Goal: Information Seeking & Learning: Check status

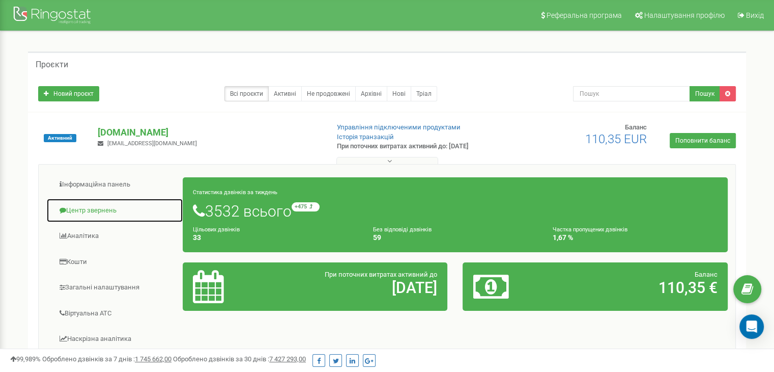
click at [97, 205] on link "Центр звернень" at bounding box center [114, 210] width 137 height 25
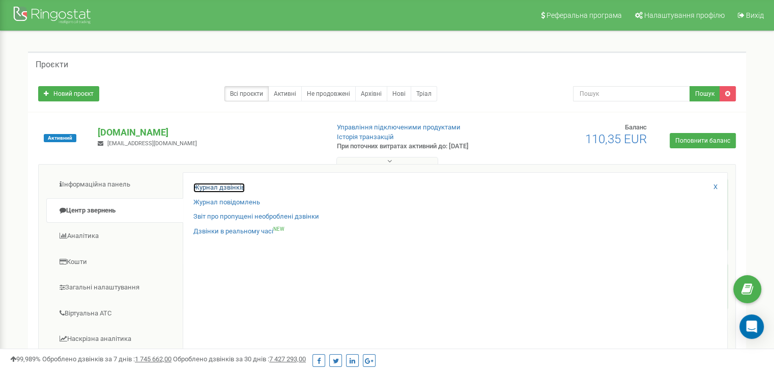
click at [233, 184] on link "Журнал дзвінків" at bounding box center [218, 188] width 51 height 10
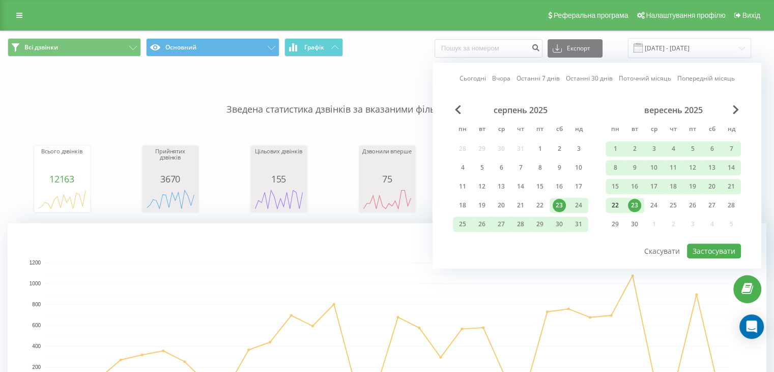
click at [612, 204] on div "22" at bounding box center [615, 204] width 13 height 13
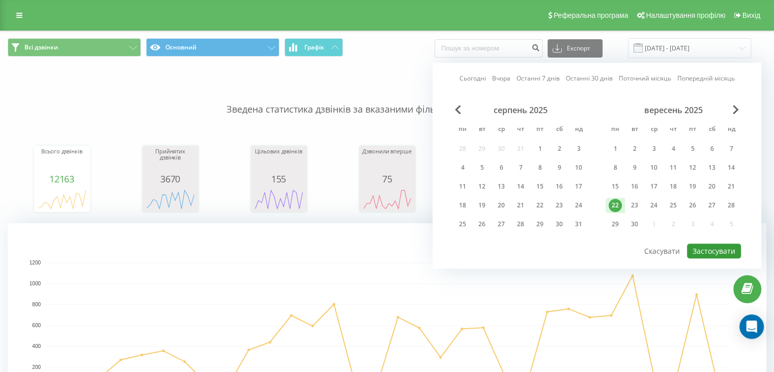
click at [692, 243] on button "Застосувати" at bounding box center [714, 250] width 54 height 15
type input "22.09.2025 - 22.09.2025"
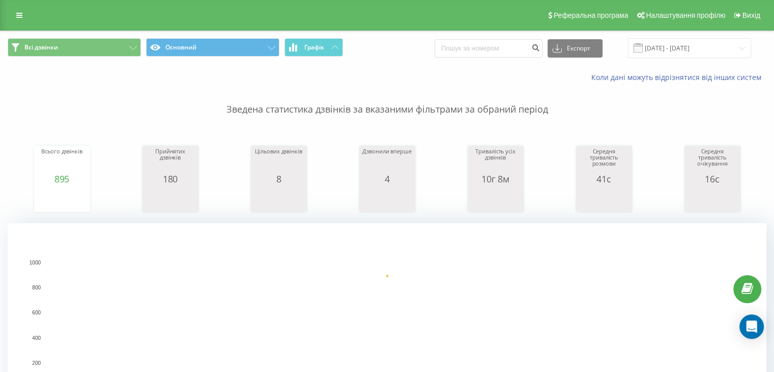
scroll to position [169, 0]
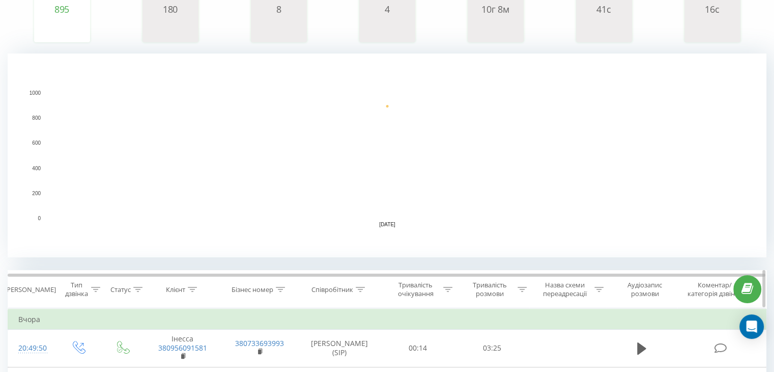
click at [365, 289] on div "Співробітник" at bounding box center [339, 289] width 83 height 9
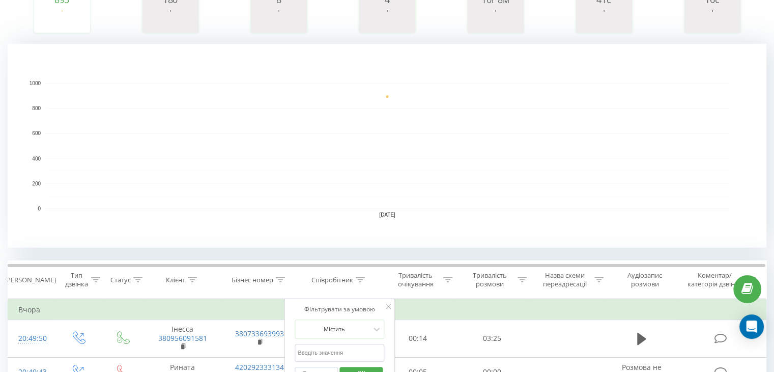
scroll to position [339, 0]
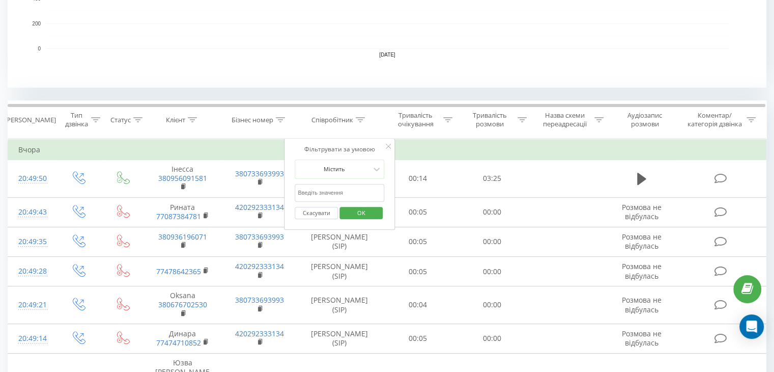
click at [339, 189] on input "text" at bounding box center [340, 193] width 90 height 18
type input "Анна Ковалева"
click at [356, 206] on span "OK" at bounding box center [361, 213] width 28 height 16
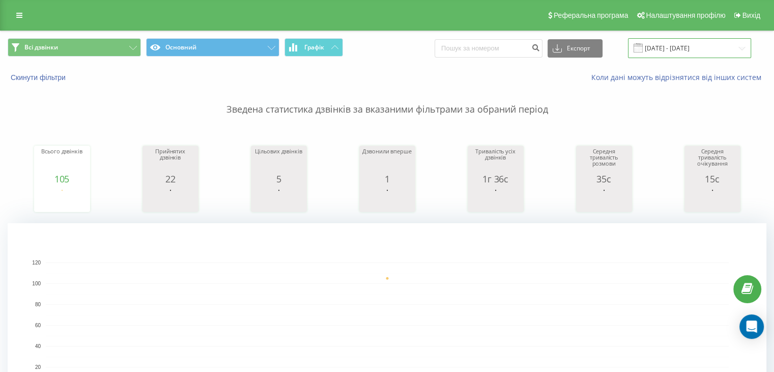
click at [686, 43] on input "22.09.2025 - 22.09.2025" at bounding box center [689, 48] width 123 height 20
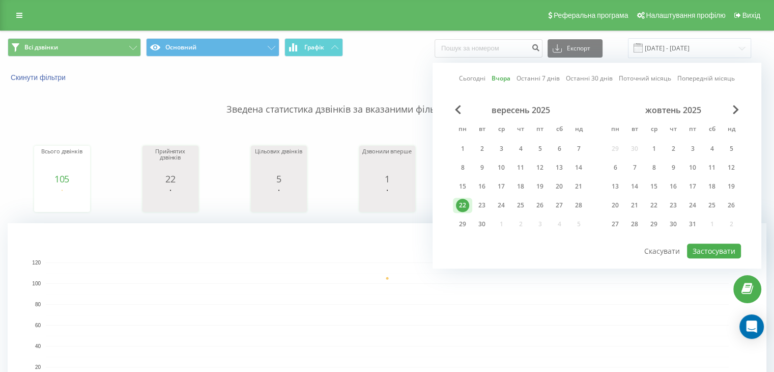
click at [461, 200] on div "22" at bounding box center [462, 204] width 13 height 13
click at [706, 251] on button "Застосувати" at bounding box center [714, 250] width 54 height 15
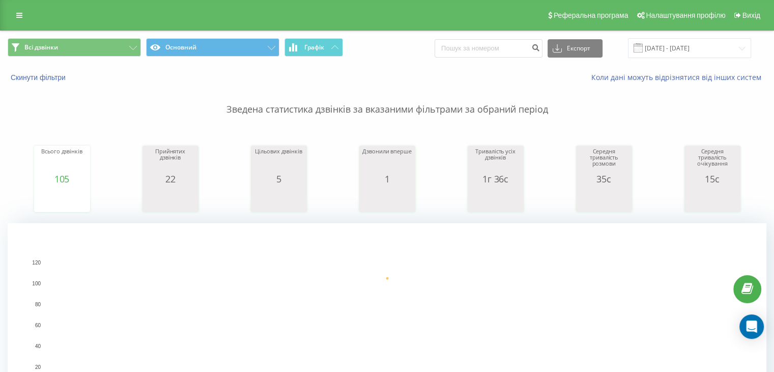
scroll to position [169, 0]
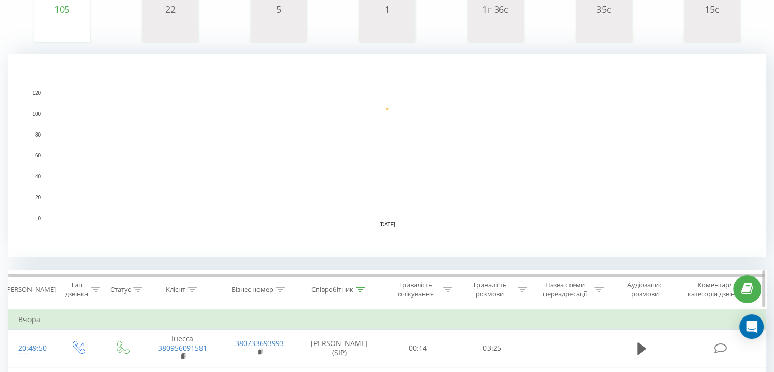
click at [360, 288] on icon at bounding box center [360, 289] width 9 height 5
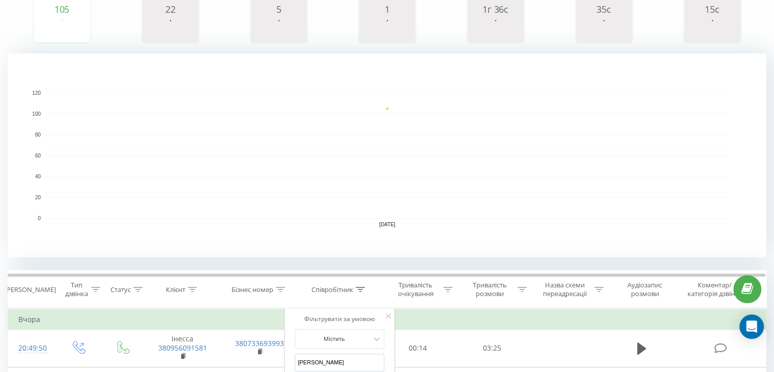
click at [356, 366] on input "Анна Ковалева" at bounding box center [340, 362] width 90 height 18
type input "r"
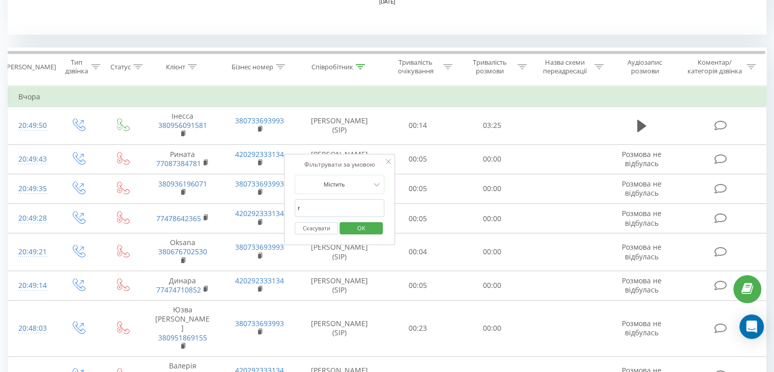
scroll to position [509, 0]
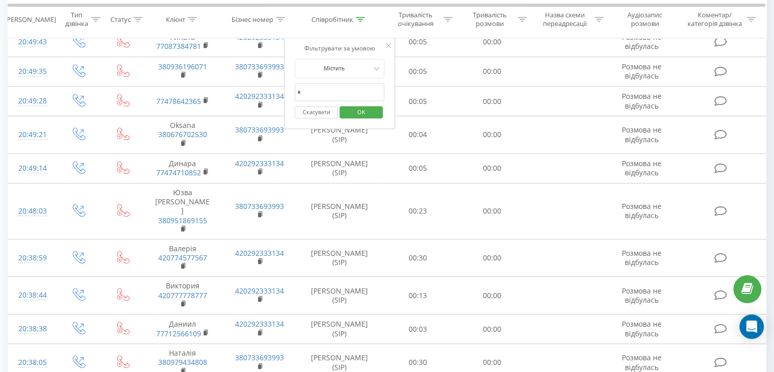
type input "Кристина Кривая"
click at [354, 118] on span "OK" at bounding box center [361, 112] width 28 height 16
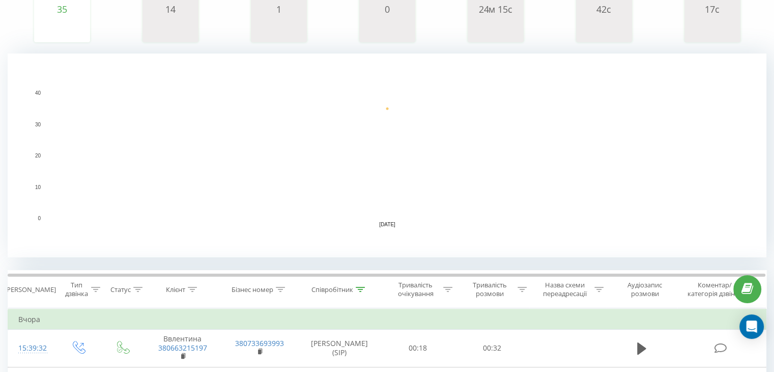
scroll to position [339, 0]
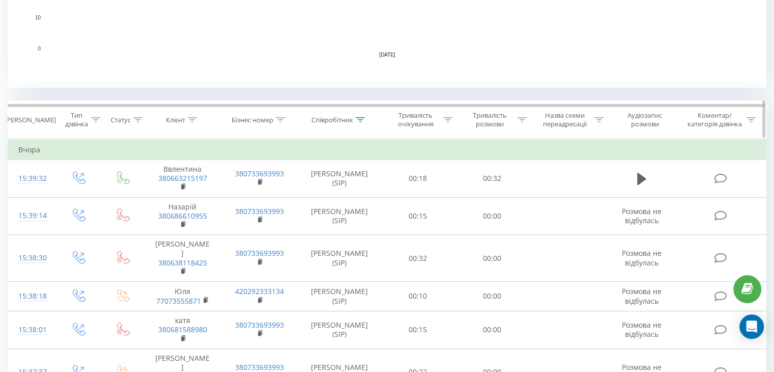
click at [526, 121] on icon at bounding box center [522, 119] width 9 height 5
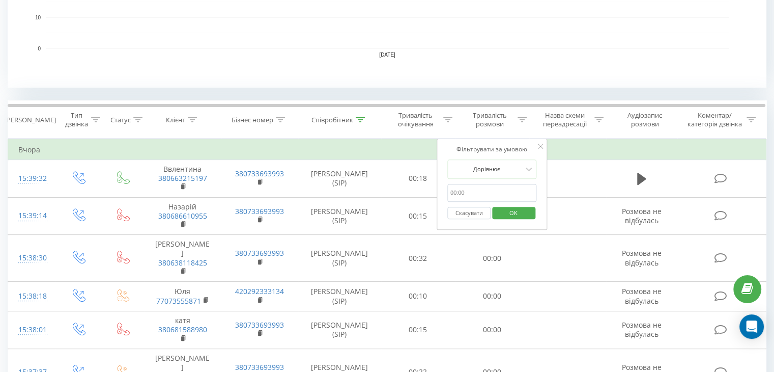
drag, startPoint x: 487, startPoint y: 198, endPoint x: 510, endPoint y: 179, distance: 30.0
click at [487, 198] on input "text" at bounding box center [492, 193] width 90 height 18
click at [515, 173] on div "Дорівнює" at bounding box center [486, 168] width 74 height 15
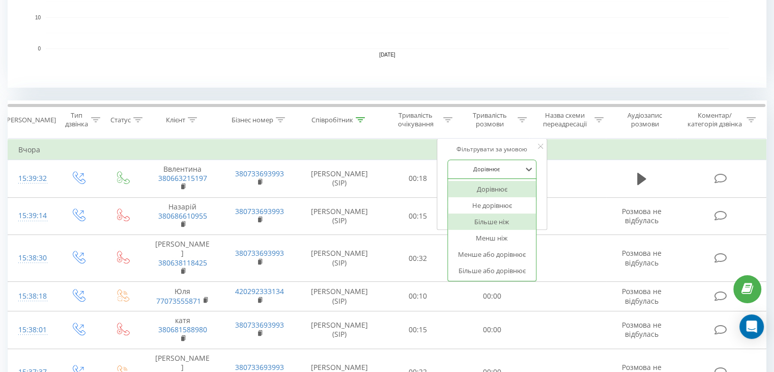
click at [493, 219] on div "Більше ніж" at bounding box center [492, 221] width 89 height 16
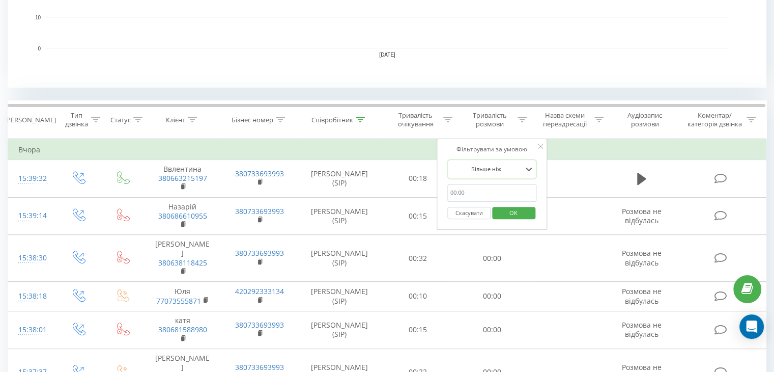
click at [493, 192] on input "text" at bounding box center [492, 193] width 90 height 18
type input "29"
click at [511, 209] on span "OK" at bounding box center [513, 213] width 28 height 16
